Goal: Find specific page/section: Find specific page/section

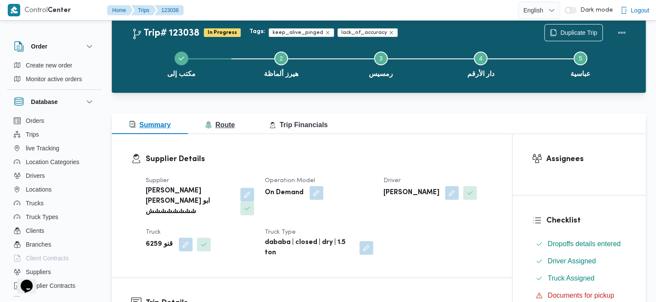
click at [206, 118] on button "Route" at bounding box center [220, 123] width 64 height 21
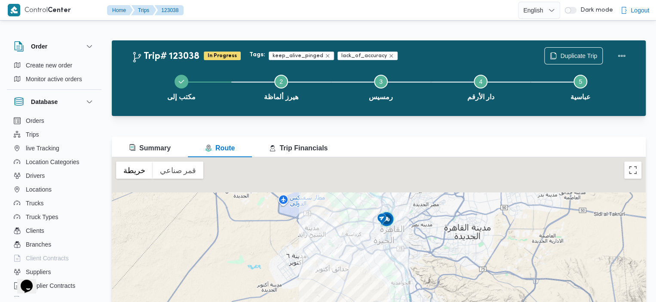
drag, startPoint x: 387, startPoint y: 221, endPoint x: 379, endPoint y: 267, distance: 45.9
click at [379, 268] on div at bounding box center [379, 264] width 534 height 215
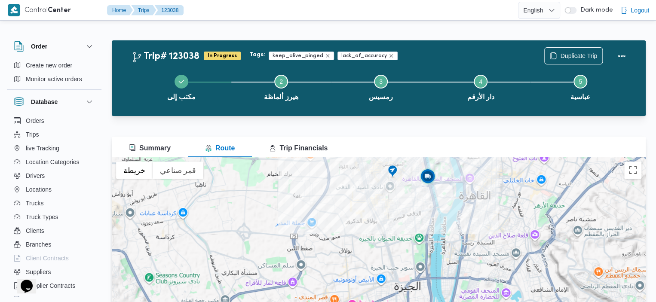
drag, startPoint x: 380, startPoint y: 233, endPoint x: 377, endPoint y: 256, distance: 23.1
click at [377, 256] on div at bounding box center [379, 264] width 534 height 215
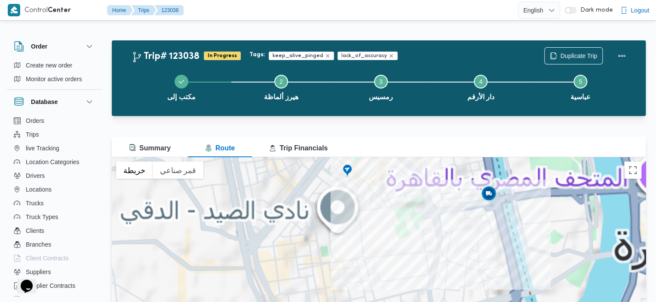
drag, startPoint x: 403, startPoint y: 219, endPoint x: 402, endPoint y: 268, distance: 48.6
click at [402, 268] on div at bounding box center [379, 264] width 534 height 215
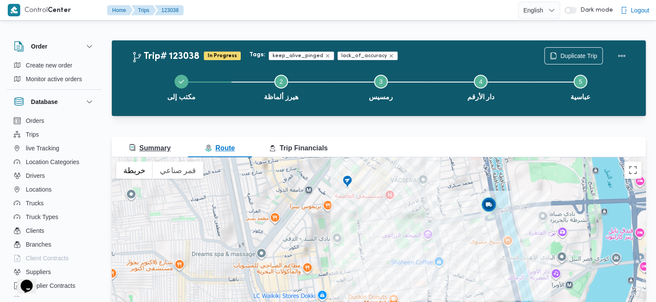
click at [153, 137] on button "Summary" at bounding box center [150, 147] width 76 height 21
